Goal: Task Accomplishment & Management: Complete application form

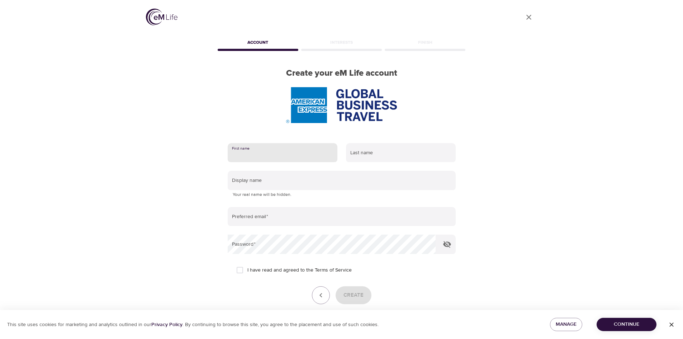
drag, startPoint x: 292, startPoint y: 152, endPoint x: 301, endPoint y: 152, distance: 9.0
click at [292, 152] on input "text" at bounding box center [283, 152] width 110 height 19
type input "[PERSON_NAME]"
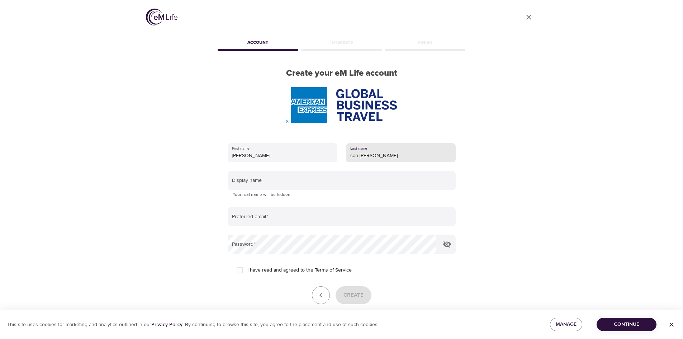
type input "san [PERSON_NAME]"
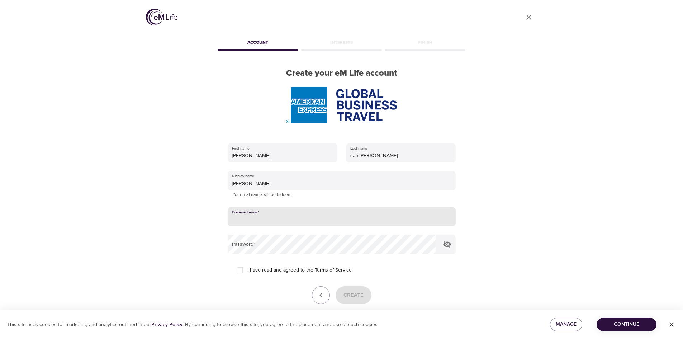
click at [339, 192] on p "Your real name will be hidden." at bounding box center [342, 194] width 218 height 7
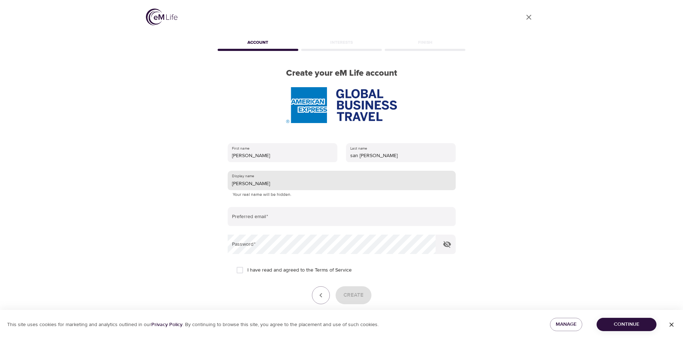
click at [341, 182] on input "[PERSON_NAME]" at bounding box center [342, 180] width 228 height 19
type input "j"
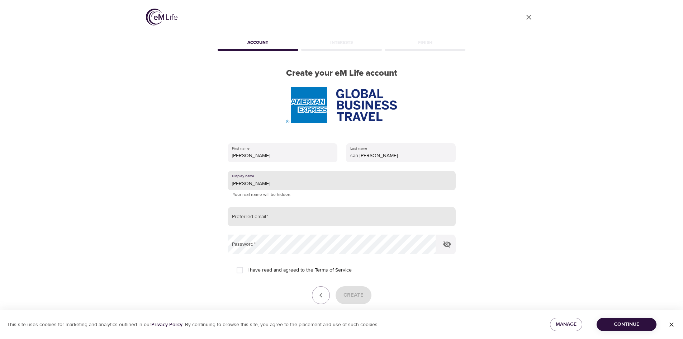
type input "[PERSON_NAME]"
click at [324, 218] on input "email" at bounding box center [342, 216] width 228 height 19
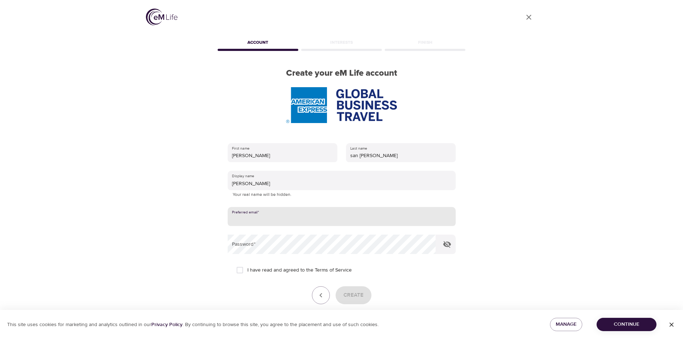
type input "[PERSON_NAME][EMAIL_ADDRESS][PERSON_NAME][DOMAIN_NAME]"
click at [241, 268] on input "I have read and agreed to the Terms of Service" at bounding box center [239, 269] width 15 height 15
checkbox input "true"
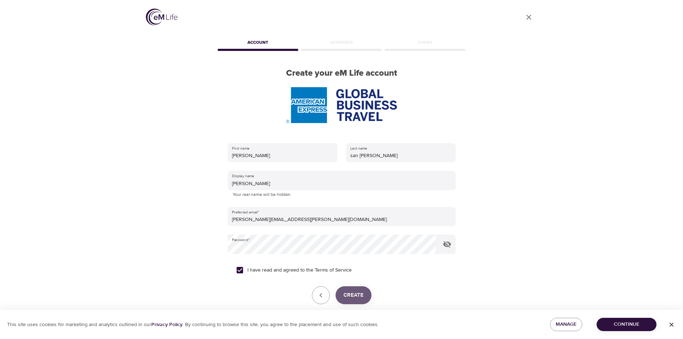
click at [364, 295] on button "Create" at bounding box center [353, 295] width 36 height 18
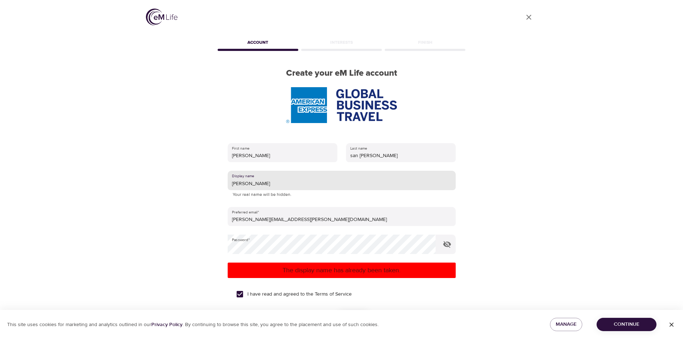
click at [256, 181] on input "[PERSON_NAME]" at bounding box center [342, 180] width 228 height 19
type input "J"
type input "Baldu"
click at [421, 297] on div "I have read and agreed to the Terms of Service" at bounding box center [341, 293] width 211 height 15
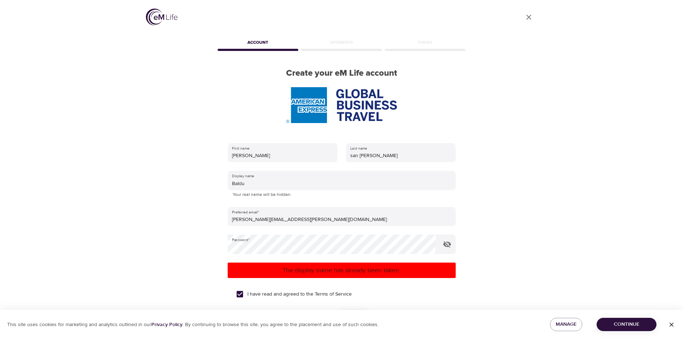
click at [381, 273] on p "The display name has already been taken." at bounding box center [341, 270] width 222 height 10
click at [407, 294] on div "I have read and agreed to the Terms of Service" at bounding box center [341, 293] width 211 height 15
click at [399, 270] on p "The display name has already been taken." at bounding box center [341, 270] width 222 height 10
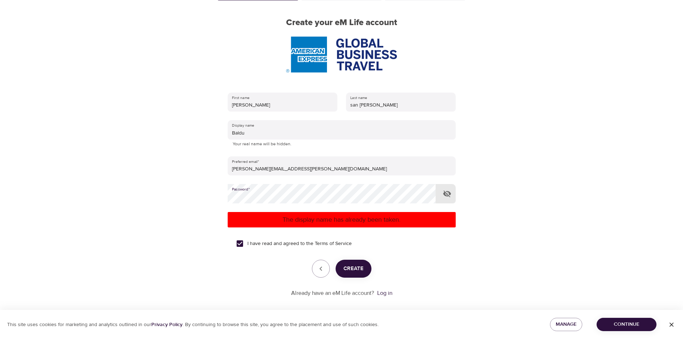
scroll to position [57, 0]
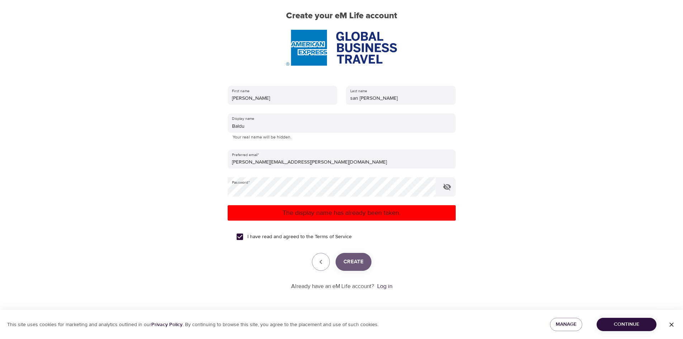
click at [359, 262] on span "Create" at bounding box center [353, 261] width 20 height 9
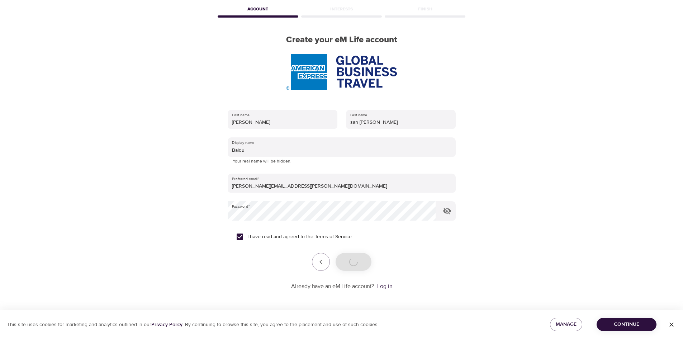
scroll to position [33, 0]
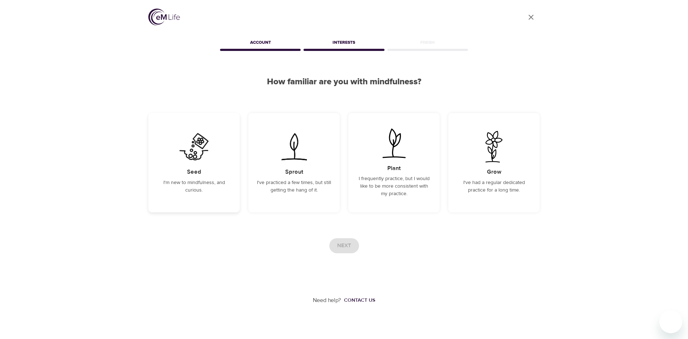
click at [213, 189] on p "I'm new to mindfulness, and curious." at bounding box center [194, 186] width 74 height 15
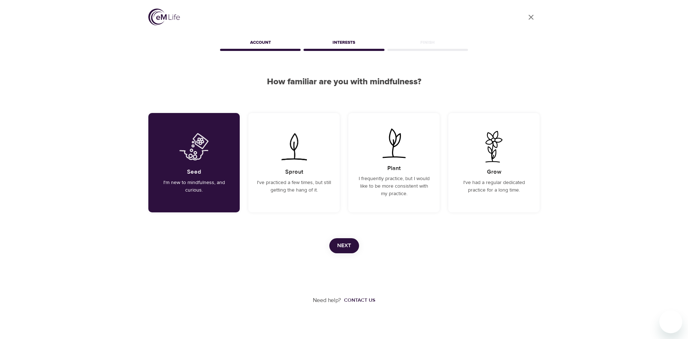
click at [349, 245] on span "Next" at bounding box center [344, 245] width 14 height 9
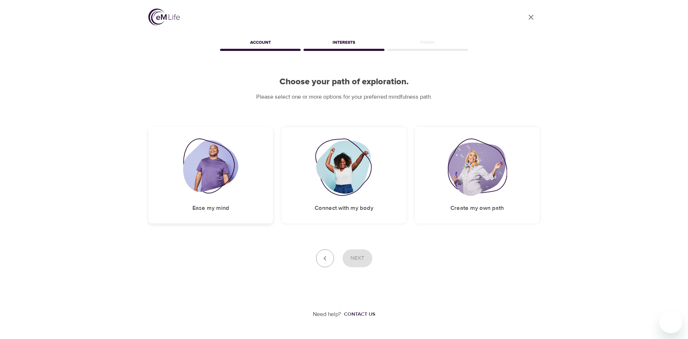
click at [233, 172] on img at bounding box center [211, 166] width 56 height 57
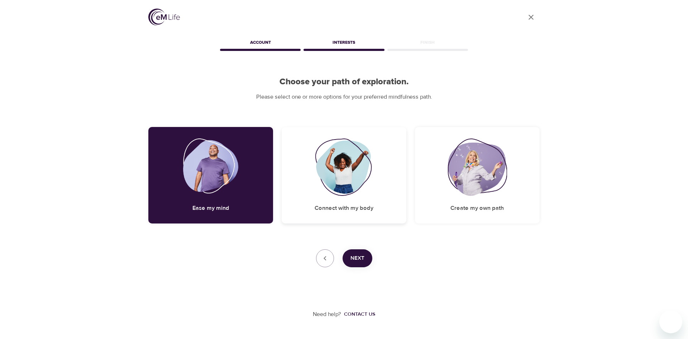
click at [366, 189] on img at bounding box center [344, 166] width 58 height 57
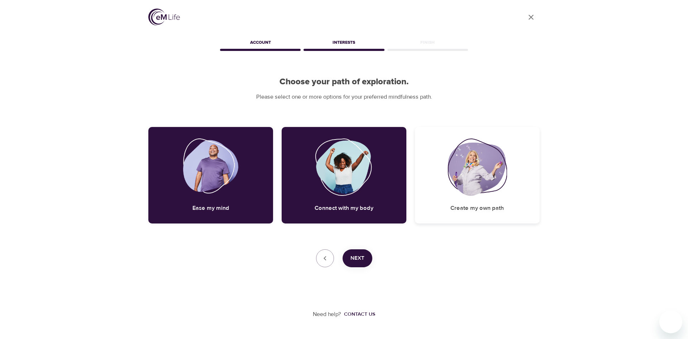
click at [464, 186] on img at bounding box center [477, 166] width 59 height 57
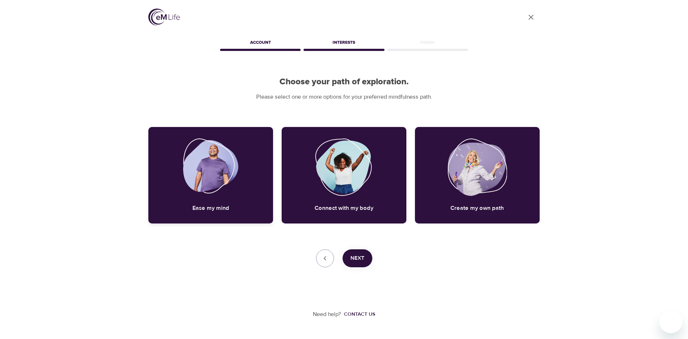
click at [228, 182] on img at bounding box center [211, 166] width 56 height 57
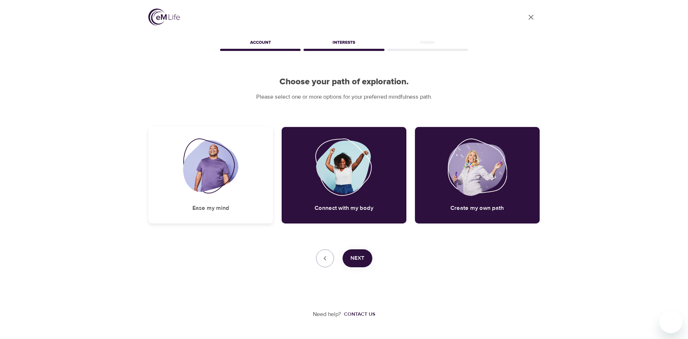
click at [230, 177] on img at bounding box center [211, 166] width 56 height 57
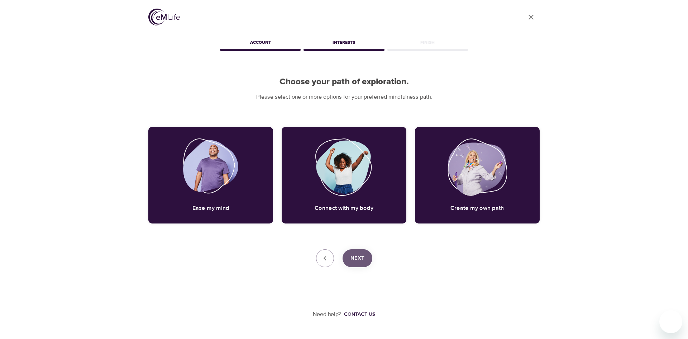
click at [358, 258] on span "Next" at bounding box center [357, 257] width 14 height 9
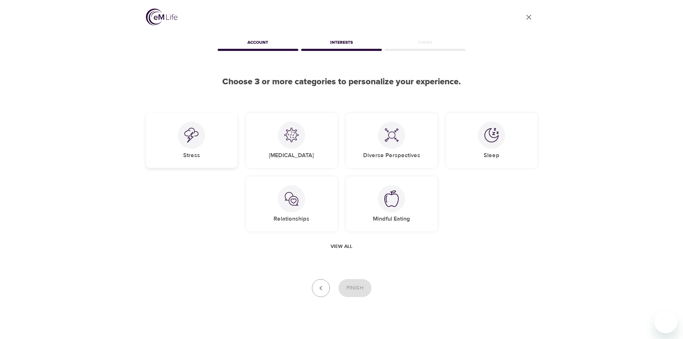
click at [195, 140] on img at bounding box center [191, 135] width 14 height 15
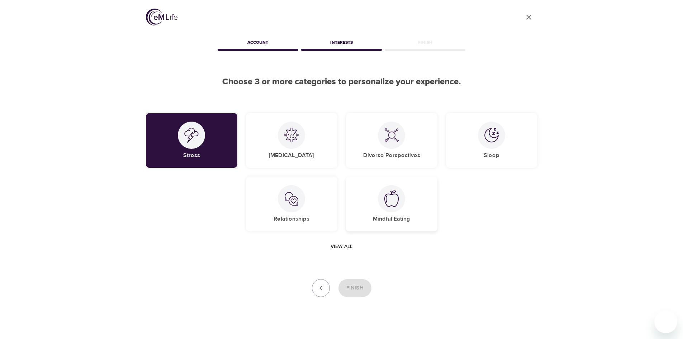
click at [389, 211] on div at bounding box center [391, 198] width 27 height 27
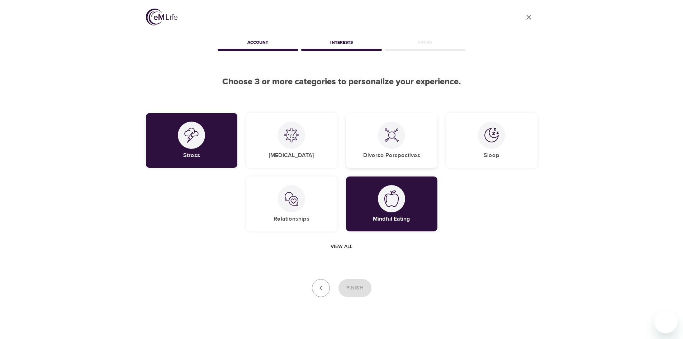
click at [403, 136] on div at bounding box center [391, 134] width 27 height 27
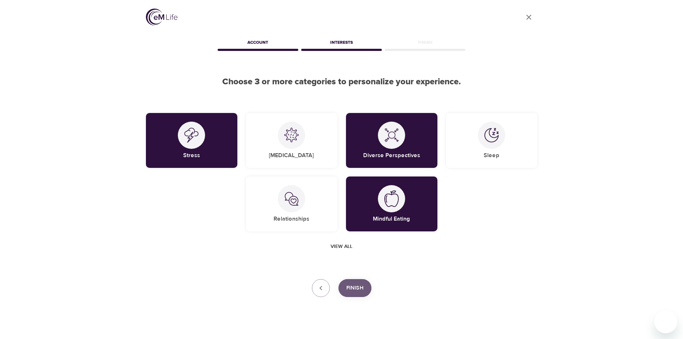
click at [357, 286] on span "Finish" at bounding box center [354, 287] width 17 height 9
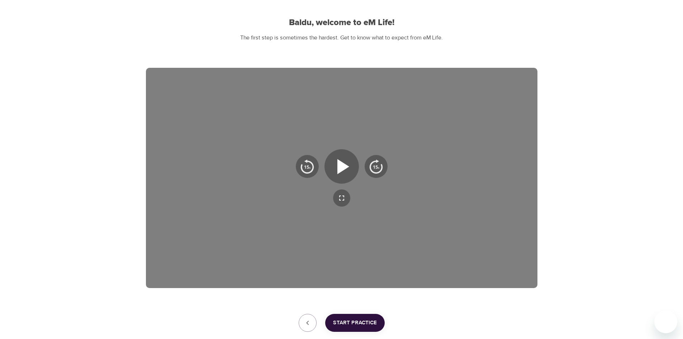
scroll to position [72, 0]
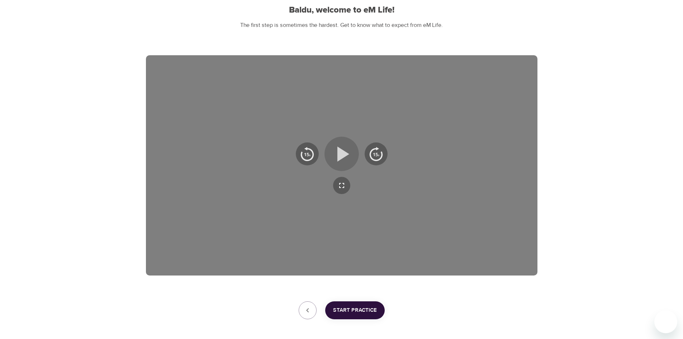
click at [344, 149] on icon "button" at bounding box center [342, 154] width 26 height 26
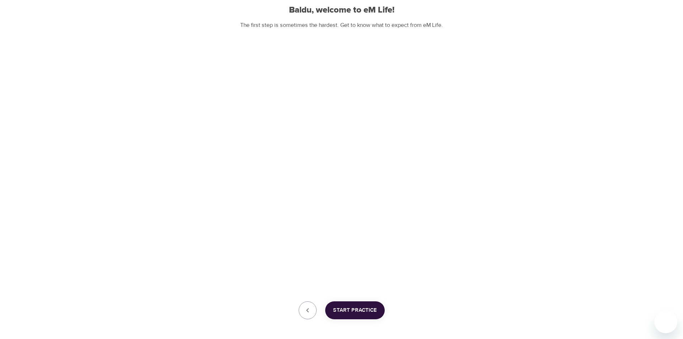
scroll to position [103, 0]
